Goal: Navigation & Orientation: Go to known website

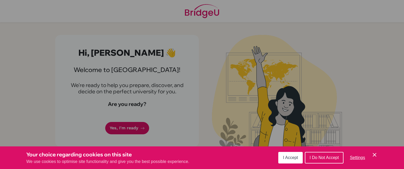
click at [296, 146] on div "Cookie Preferences" at bounding box center [202, 84] width 404 height 169
click at [285, 153] on button "I Accept" at bounding box center [290, 158] width 24 height 12
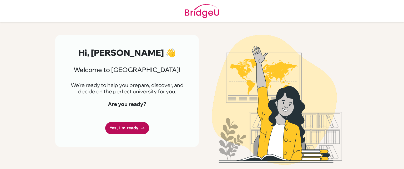
click at [121, 135] on link "Yes, I'm ready" at bounding box center [127, 128] width 44 height 12
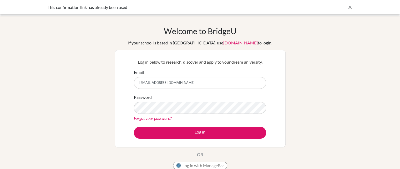
type input "[EMAIL_ADDRESS][DOMAIN_NAME]"
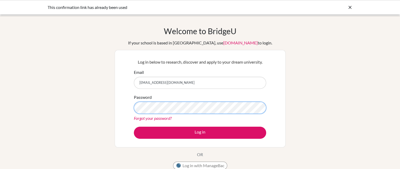
click at [134, 127] on button "Log in" at bounding box center [200, 133] width 132 height 12
